Goal: Manage account settings

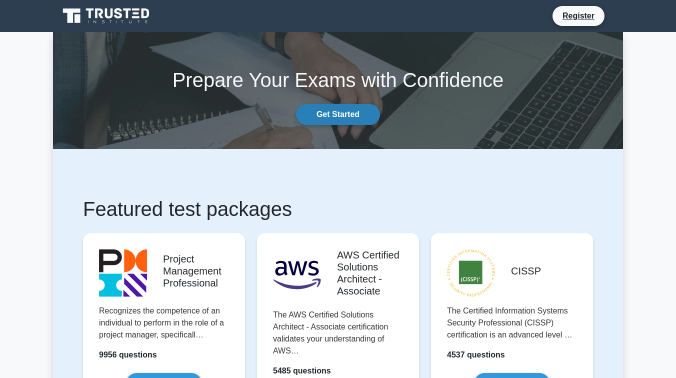
click at [347, 109] on link "Get Started" at bounding box center [338, 114] width 84 height 21
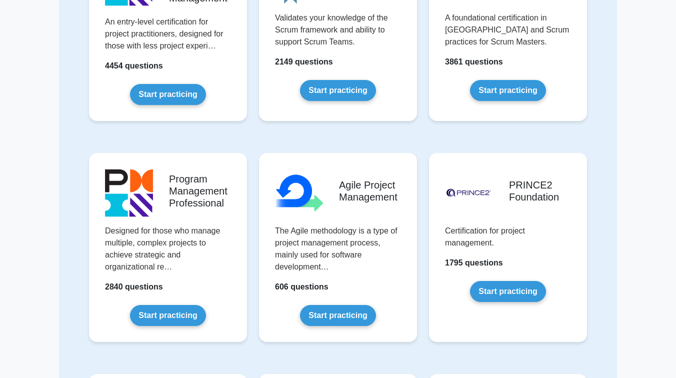
scroll to position [431, 0]
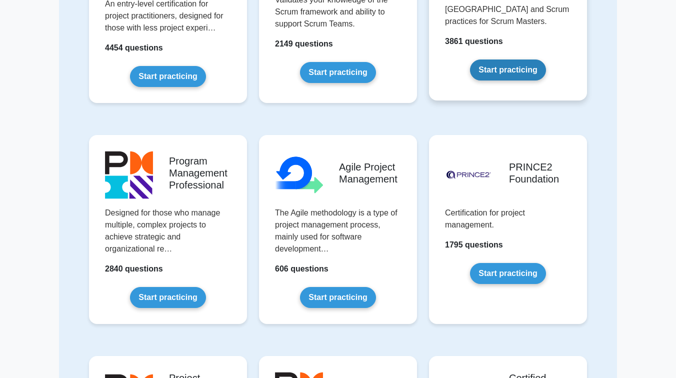
click at [504, 59] on link "Start practicing" at bounding box center [507, 69] width 75 height 21
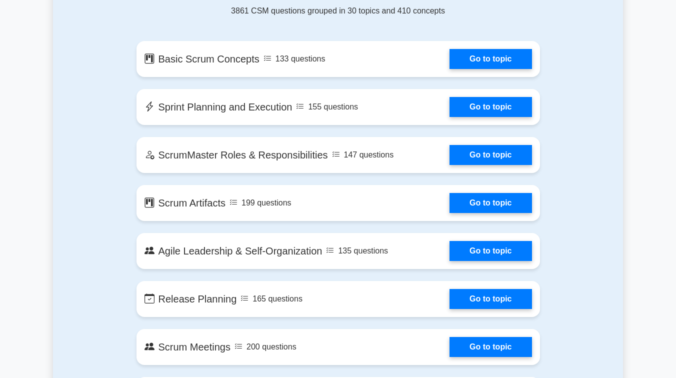
scroll to position [617, 0]
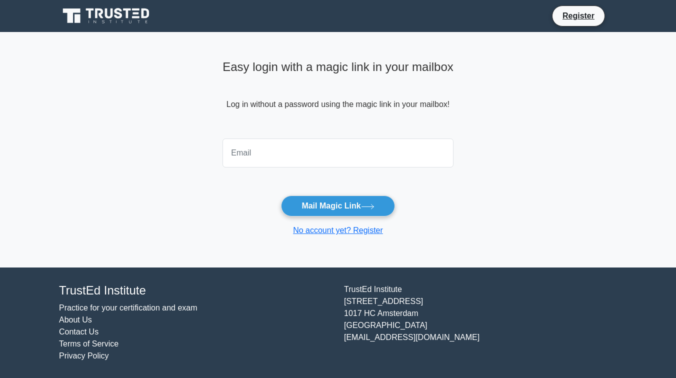
click at [398, 157] on input "email" at bounding box center [337, 152] width 231 height 29
type input "paulyg527@gmail.com"
click at [281, 195] on button "Mail Magic Link" at bounding box center [337, 205] width 113 height 21
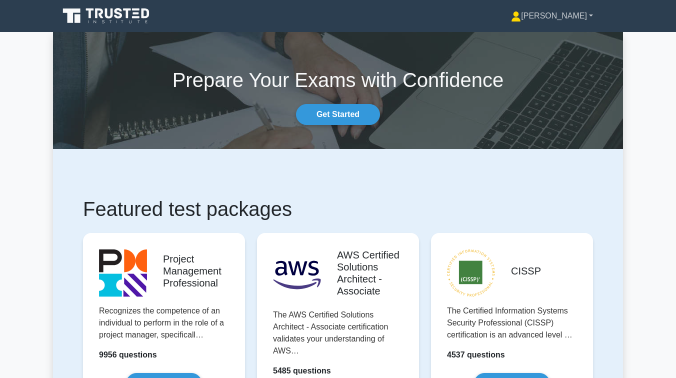
click at [587, 15] on link "[PERSON_NAME]" at bounding box center [552, 16] width 130 height 20
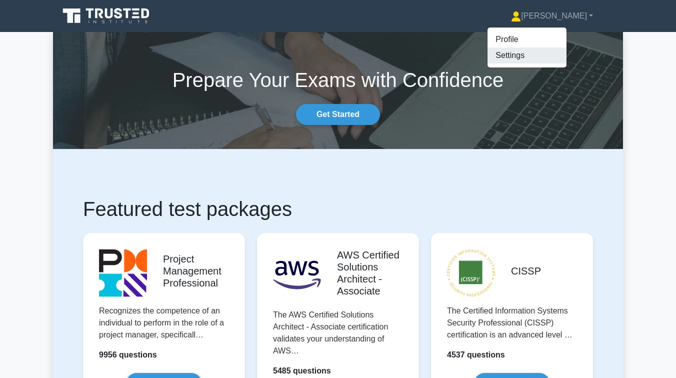
click at [553, 51] on link "Settings" at bounding box center [526, 55] width 79 height 16
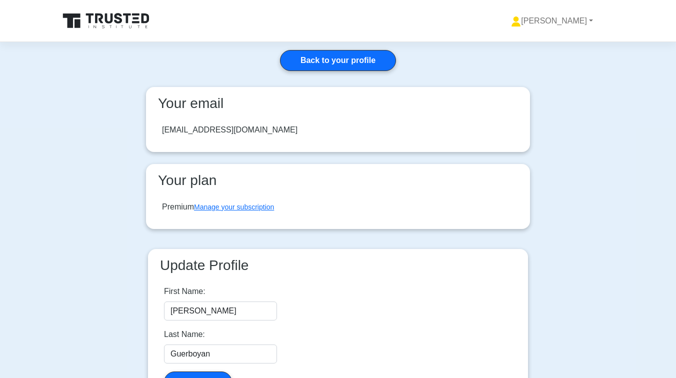
click at [253, 201] on div "Premium Manage your subscription" at bounding box center [218, 207] width 112 height 12
click at [252, 209] on link "Manage your subscription" at bounding box center [234, 207] width 80 height 8
